Goal: Task Accomplishment & Management: Complete application form

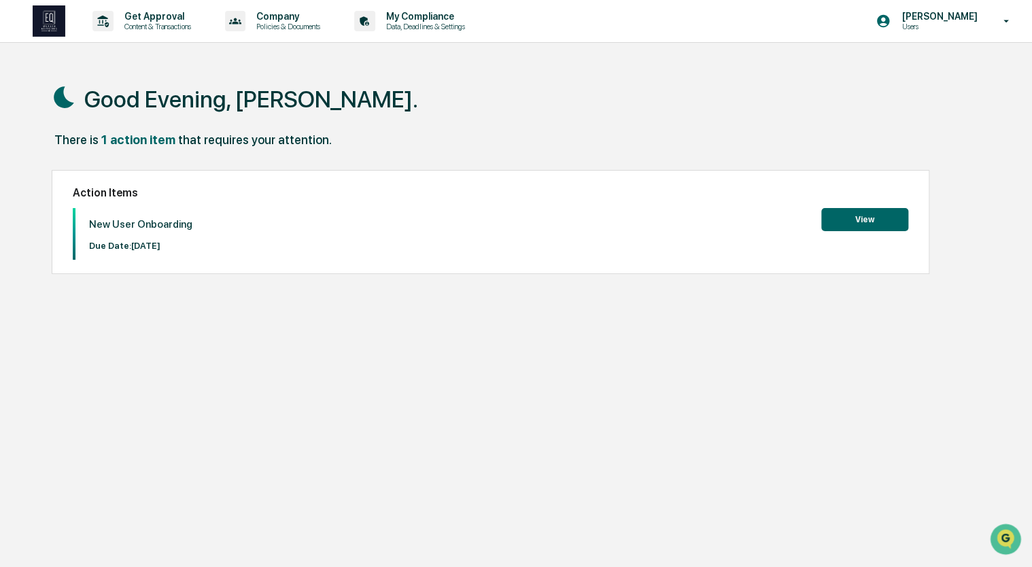
click at [851, 222] on button "View" at bounding box center [864, 219] width 87 height 23
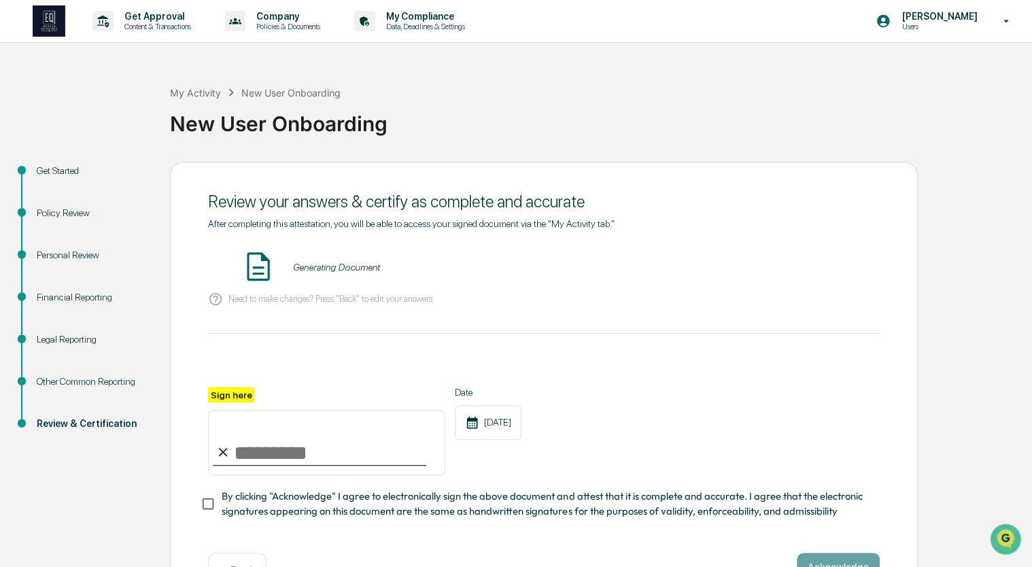
scroll to position [49, 0]
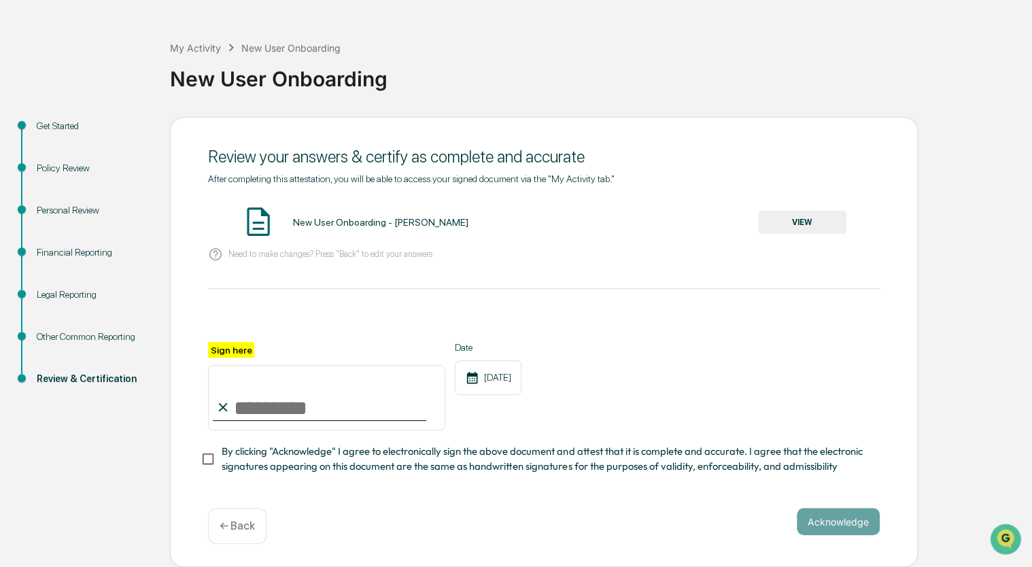
click at [819, 222] on button "VIEW" at bounding box center [802, 222] width 88 height 23
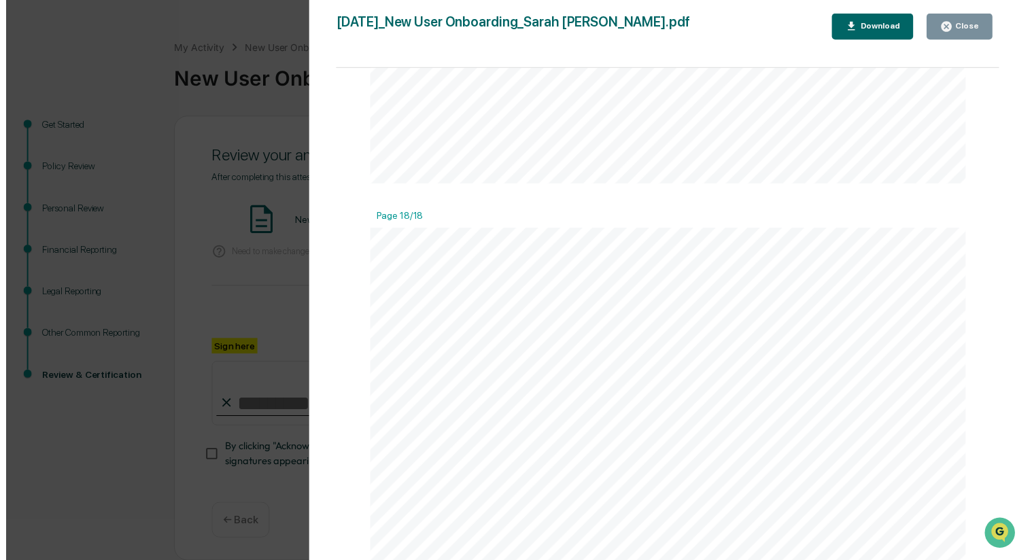
scroll to position [14885, 0]
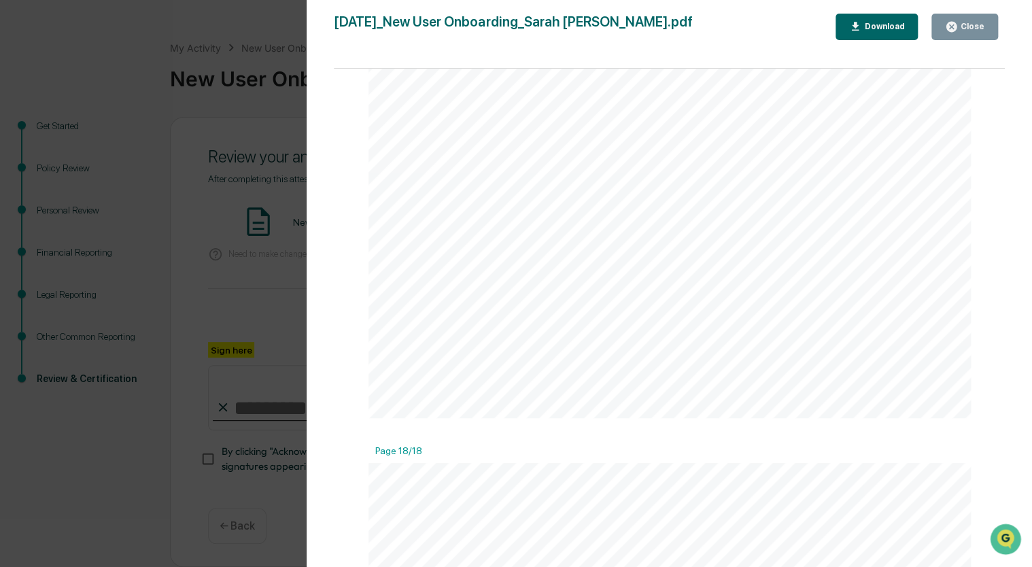
click at [958, 29] on icon "button" at bounding box center [951, 26] width 13 height 13
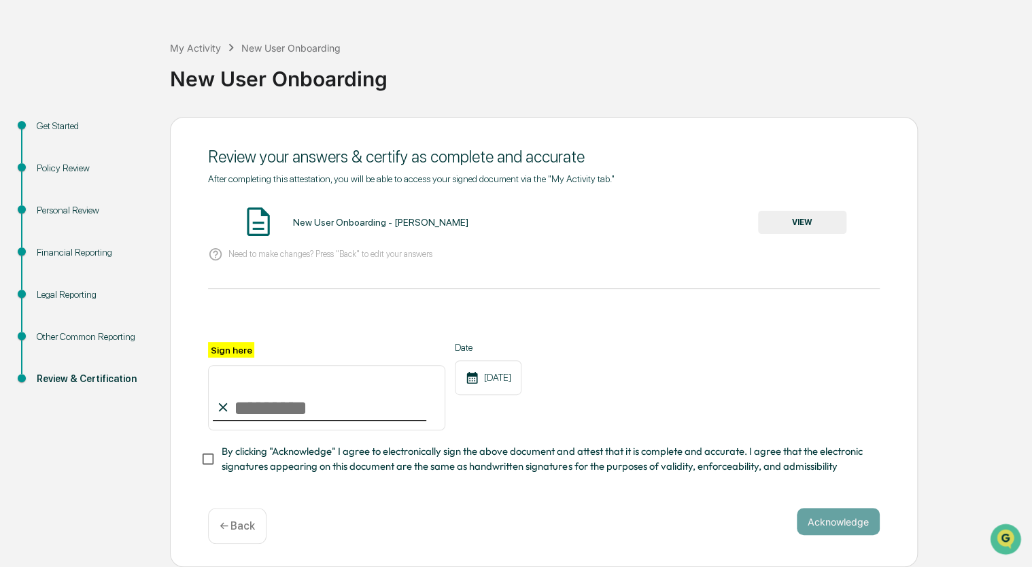
click at [276, 405] on input "Sign here" at bounding box center [326, 397] width 237 height 65
type input "**********"
click at [818, 529] on button "Acknowledge" at bounding box center [838, 521] width 83 height 27
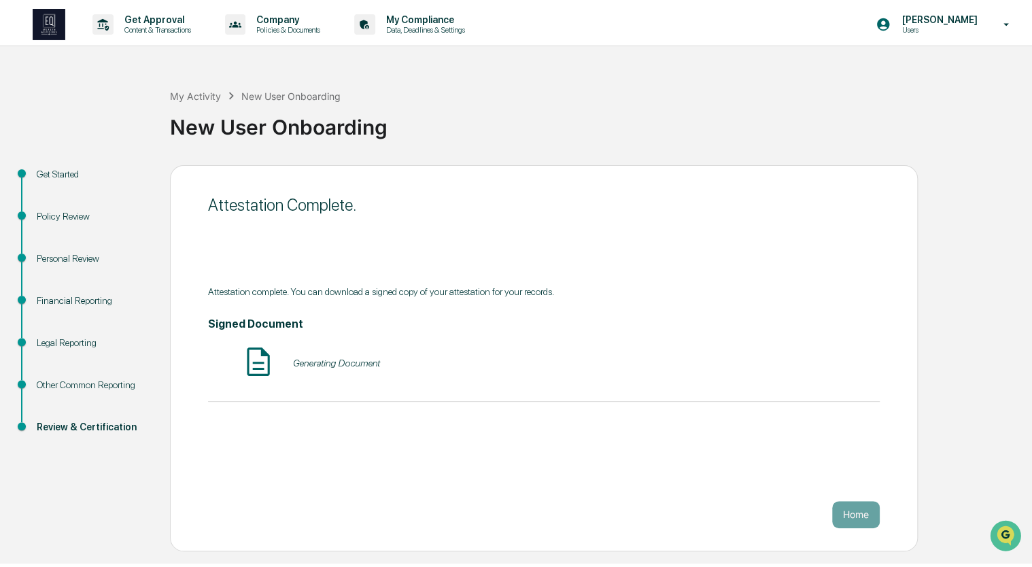
scroll to position [0, 0]
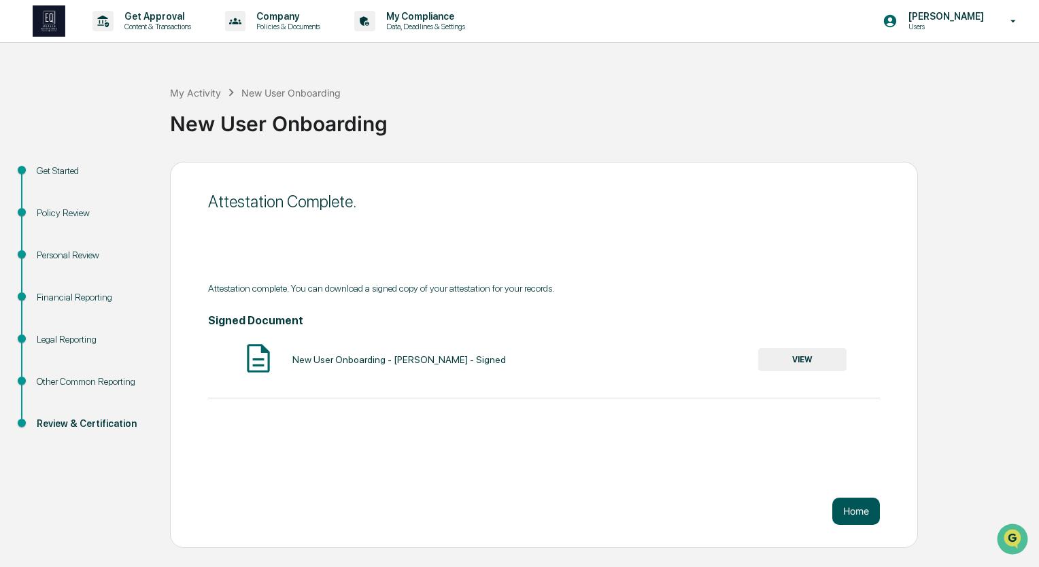
click at [850, 513] on button "Home" at bounding box center [856, 511] width 48 height 27
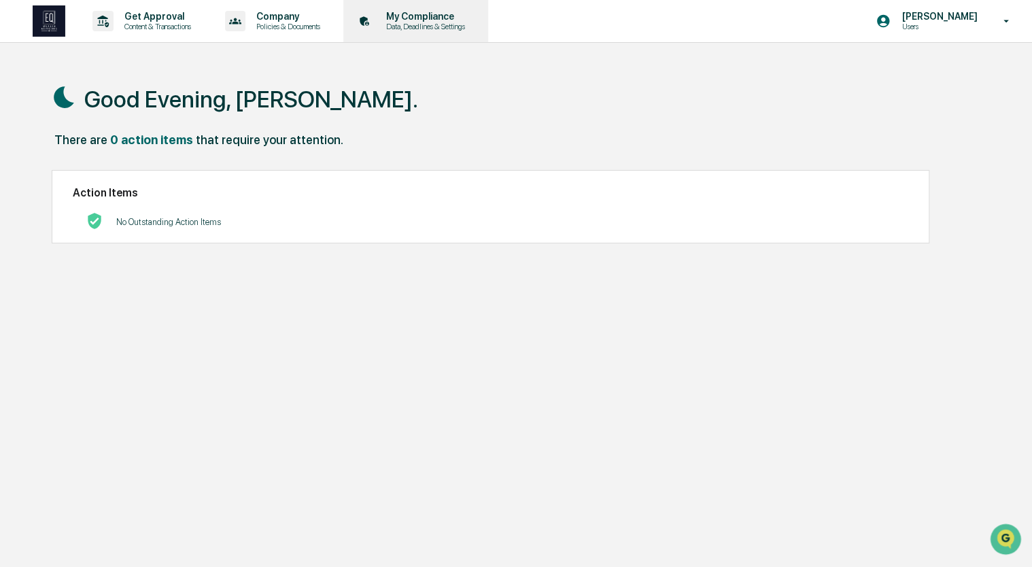
click at [401, 24] on p "Data, Deadlines & Settings" at bounding box center [423, 27] width 97 height 10
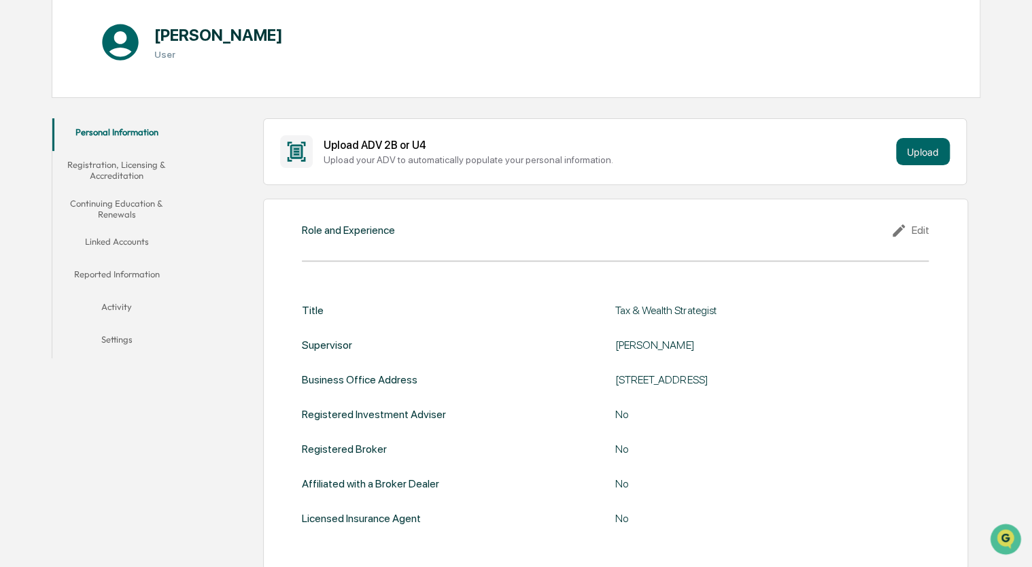
scroll to position [150, 0]
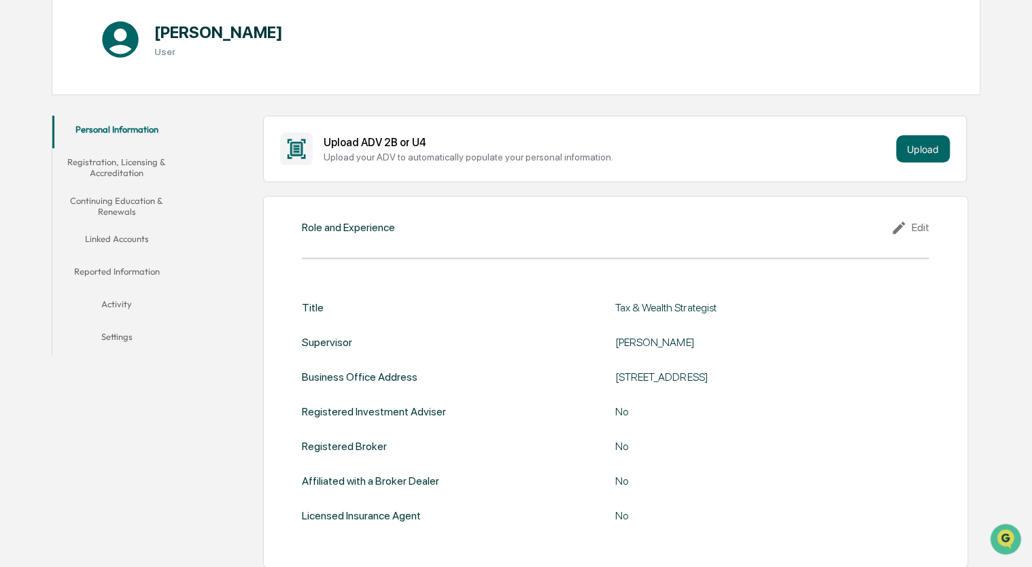
click at [133, 269] on button "Reported Information" at bounding box center [116, 274] width 129 height 33
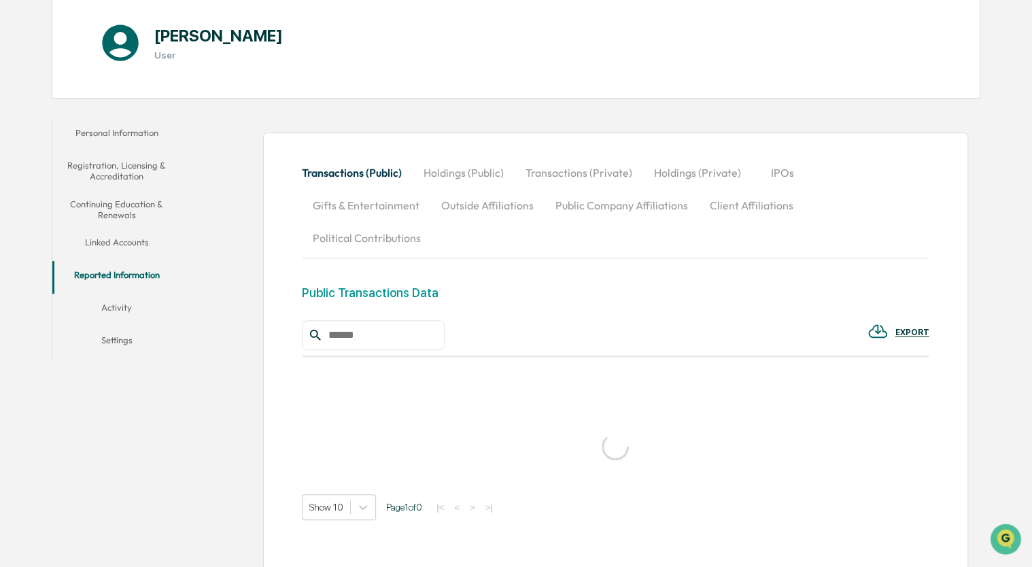
scroll to position [150, 0]
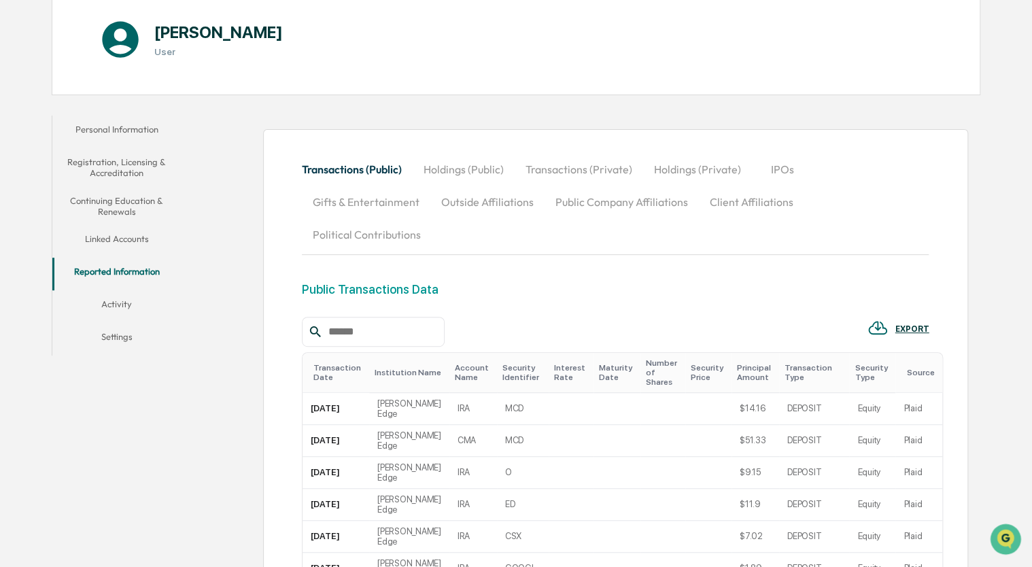
click at [126, 239] on button "Linked Accounts" at bounding box center [116, 241] width 129 height 33
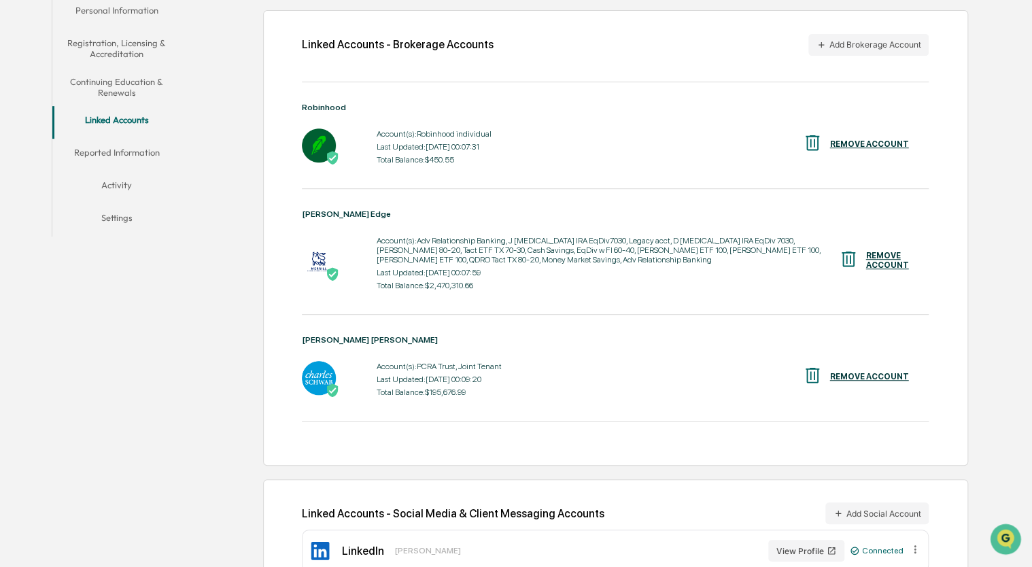
scroll to position [258, 0]
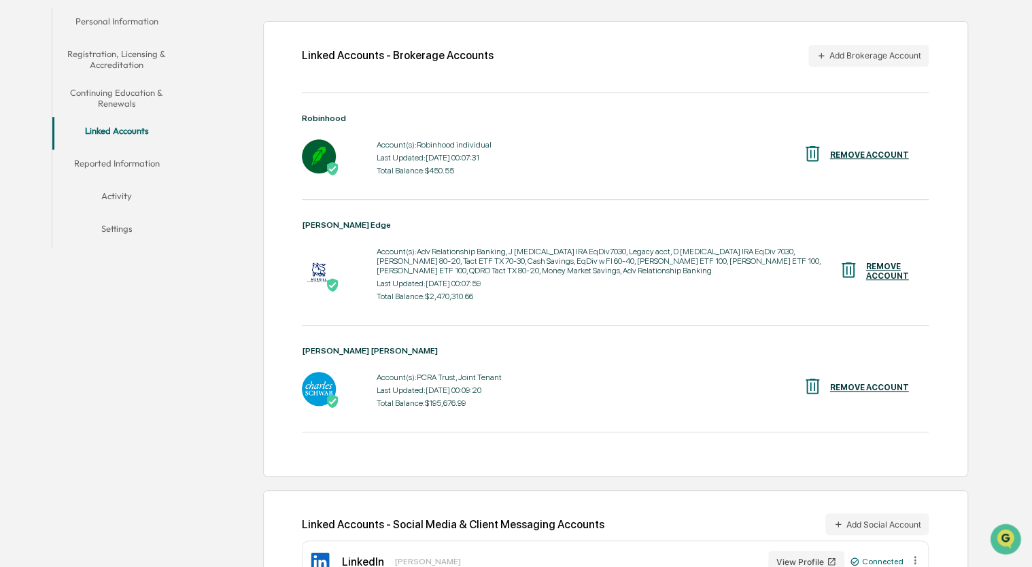
click at [118, 162] on button "Reported Information" at bounding box center [116, 166] width 129 height 33
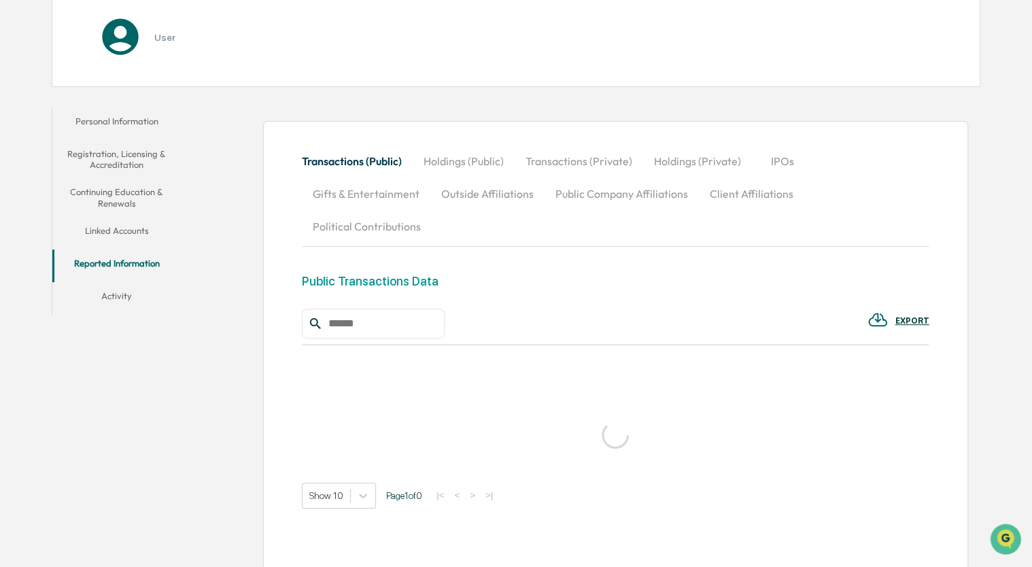
scroll to position [258, 0]
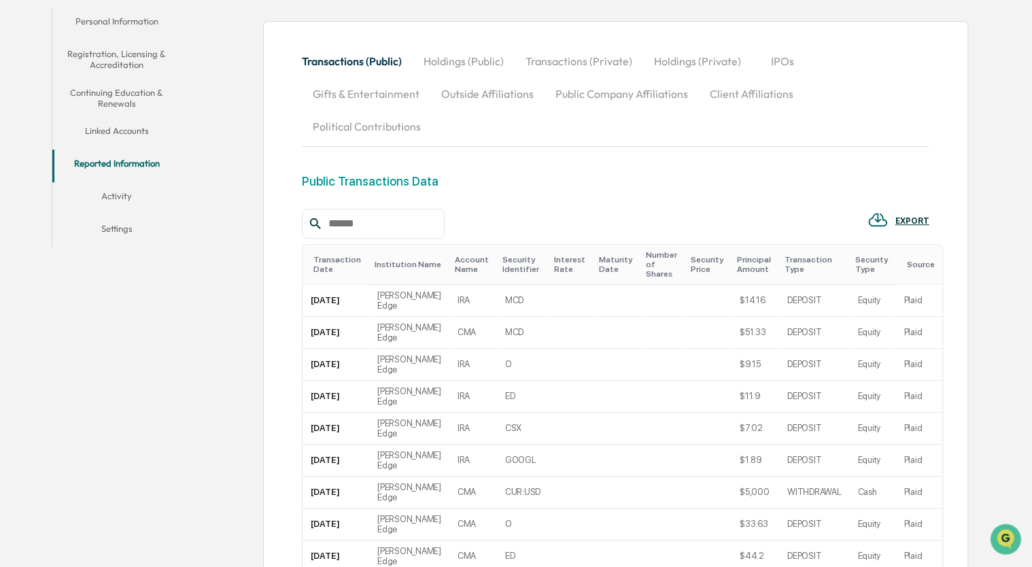
click at [114, 101] on button "Continuing Education & Renewals" at bounding box center [116, 98] width 129 height 39
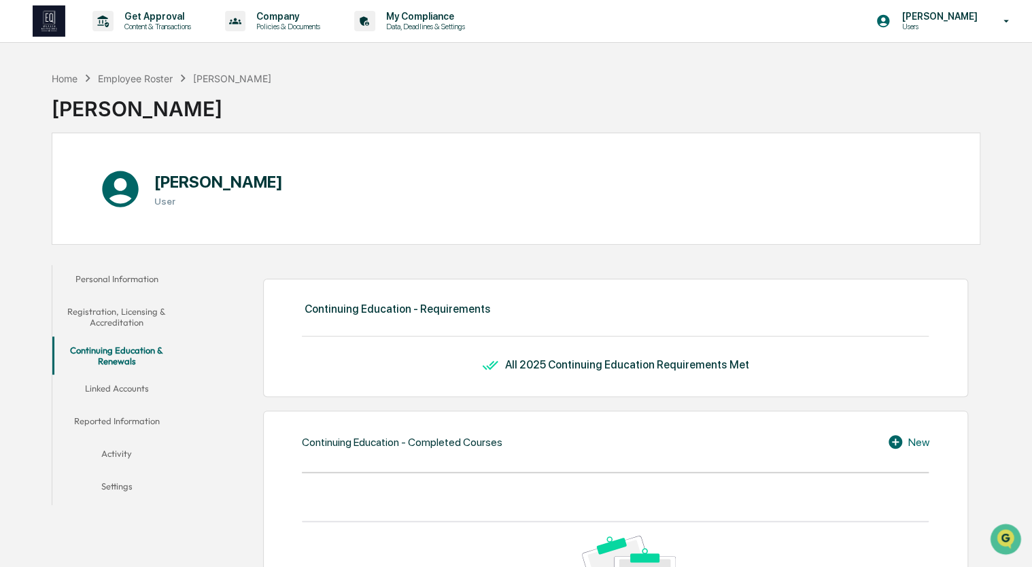
click at [113, 317] on button "Registration, Licensing & Accreditation" at bounding box center [116, 317] width 129 height 39
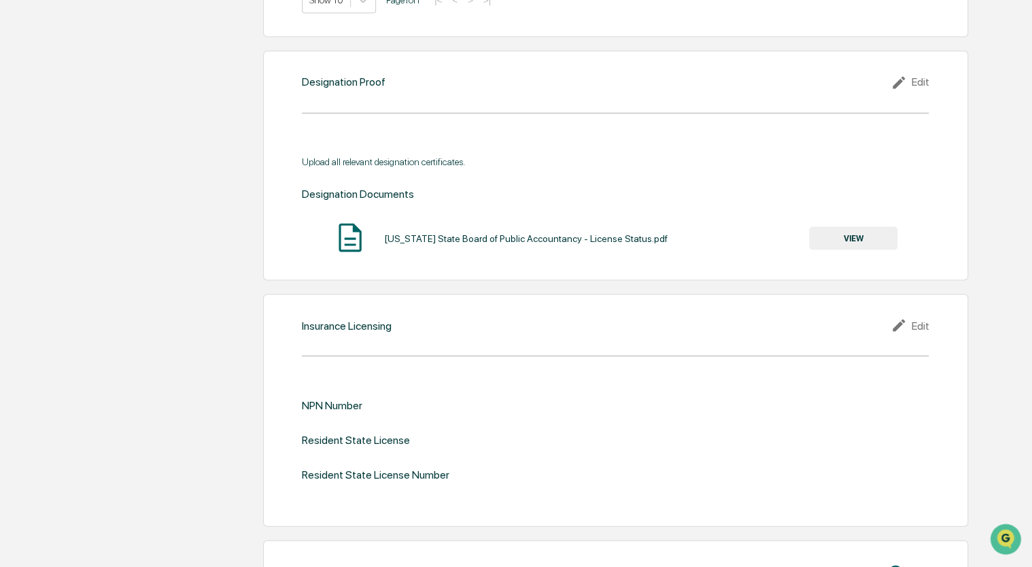
scroll to position [1212, 0]
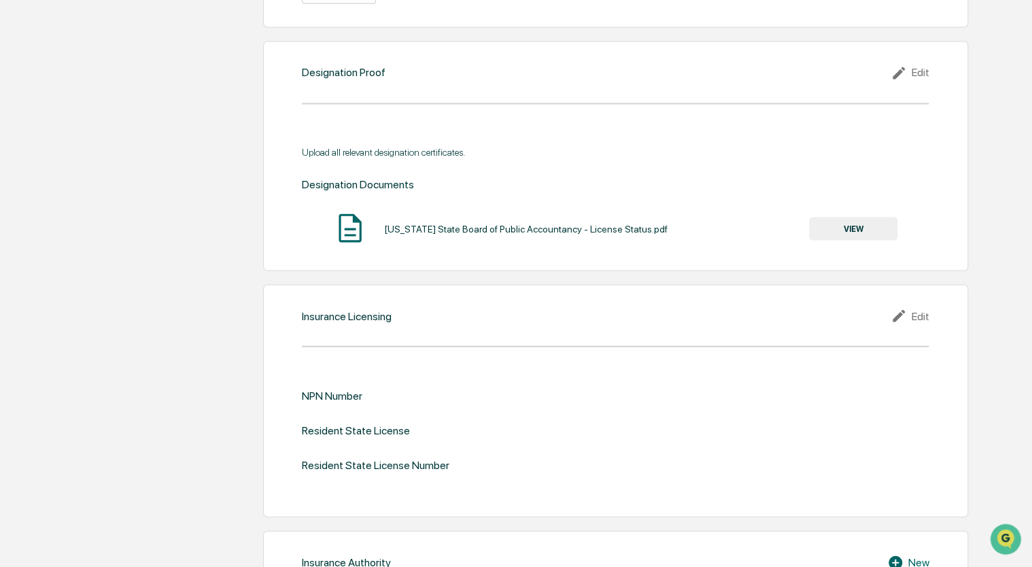
click at [839, 227] on button "VIEW" at bounding box center [853, 228] width 88 height 23
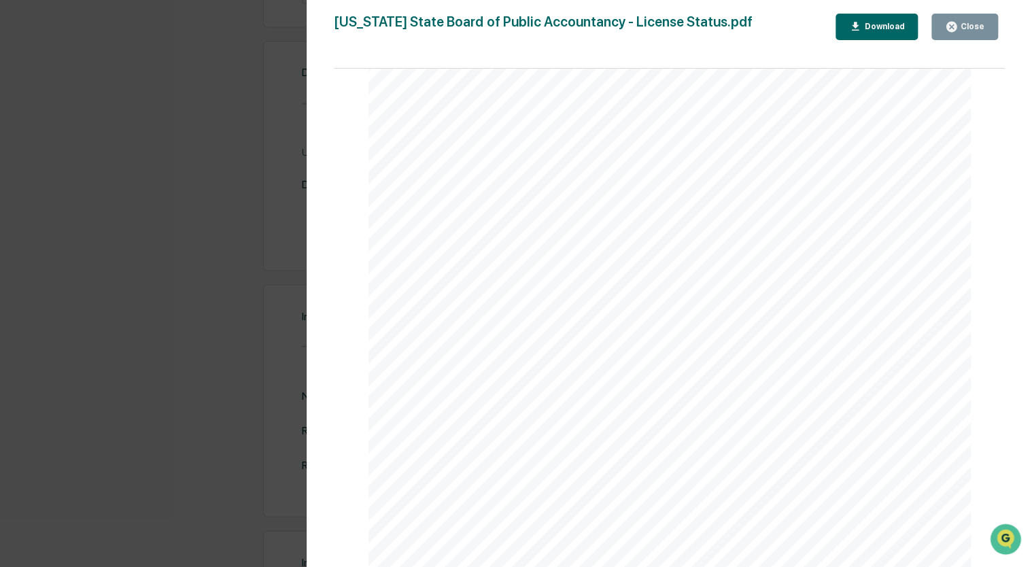
scroll to position [0, 0]
